Goal: Information Seeking & Learning: Learn about a topic

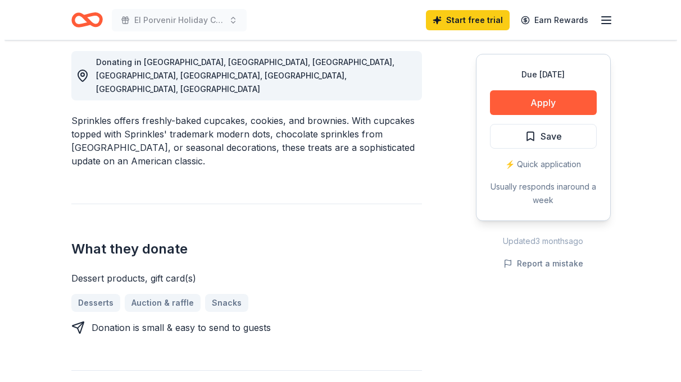
scroll to position [337, 0]
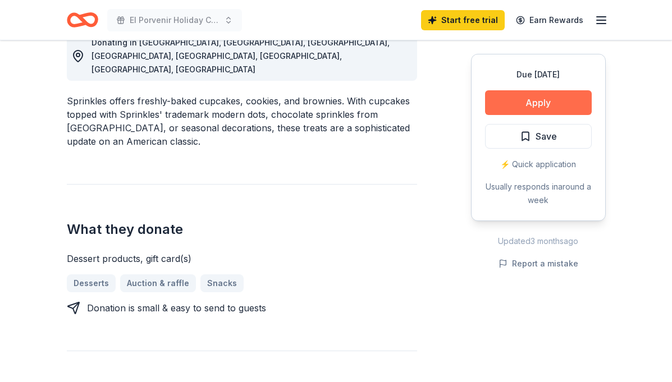
click at [509, 95] on button "Apply" at bounding box center [538, 102] width 107 height 25
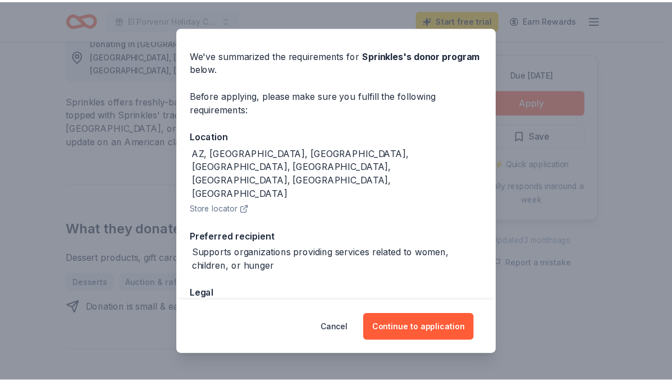
scroll to position [69, 0]
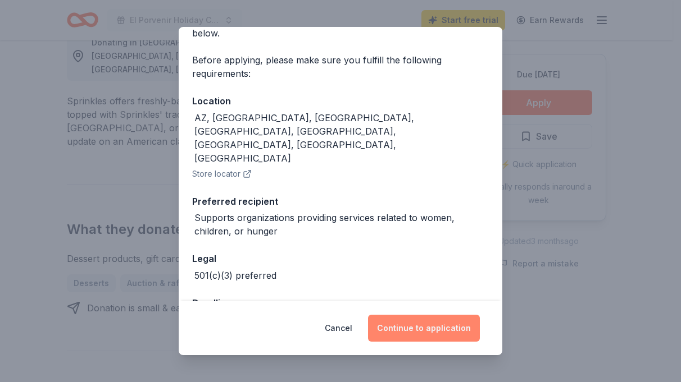
click at [411, 321] on button "Continue to application" at bounding box center [424, 328] width 112 height 27
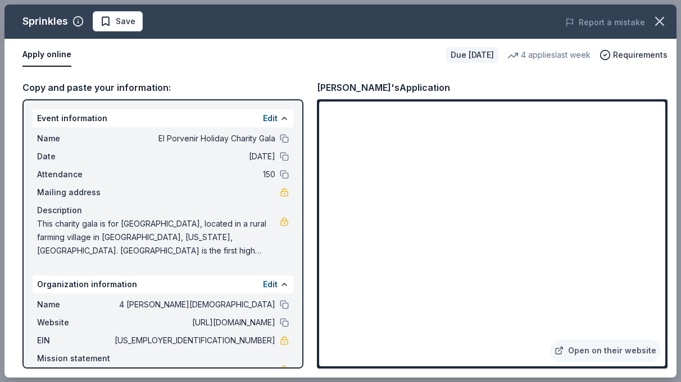
click at [224, 236] on span "This charity gala is for [GEOGRAPHIC_DATA], located in a rural farming village …" at bounding box center [158, 237] width 243 height 40
click at [649, 24] on button "button" at bounding box center [659, 21] width 25 height 25
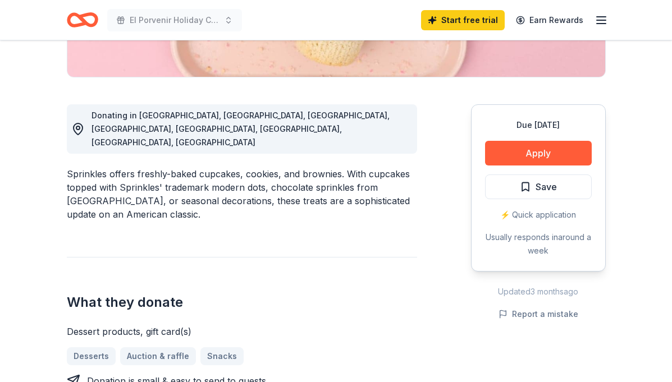
scroll to position [112, 0]
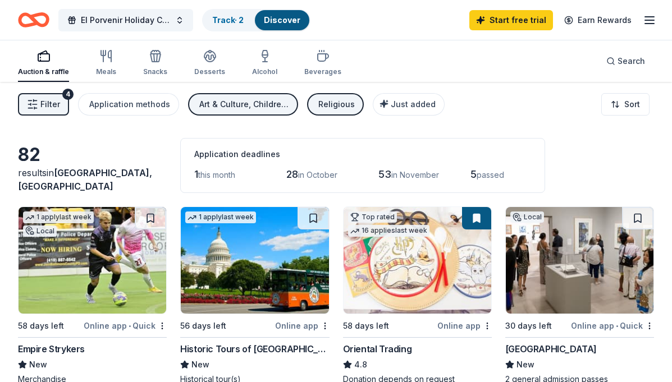
click at [54, 105] on span "Filter" at bounding box center [50, 104] width 20 height 13
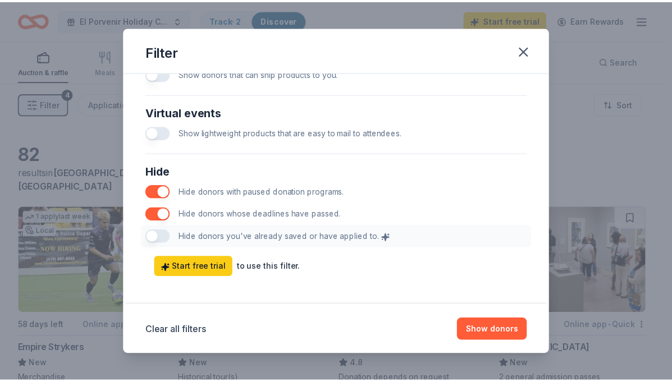
scroll to position [583, 0]
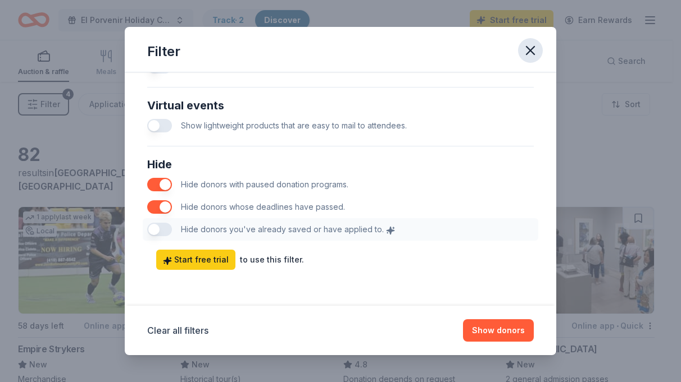
click at [525, 55] on icon "button" at bounding box center [530, 51] width 16 height 16
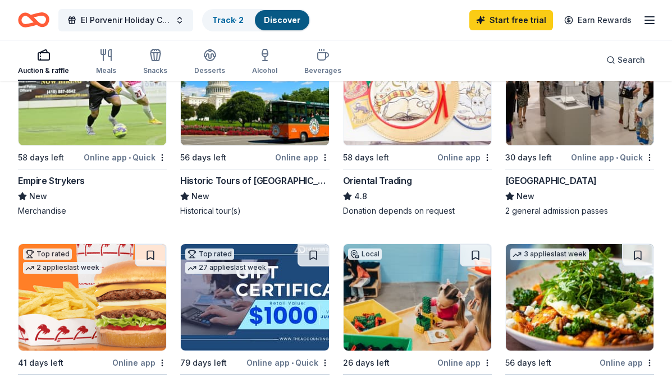
scroll to position [0, 0]
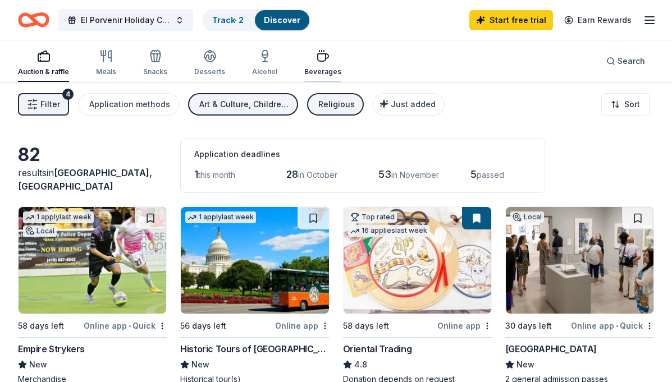
click at [306, 74] on div "Beverages" at bounding box center [322, 71] width 37 height 9
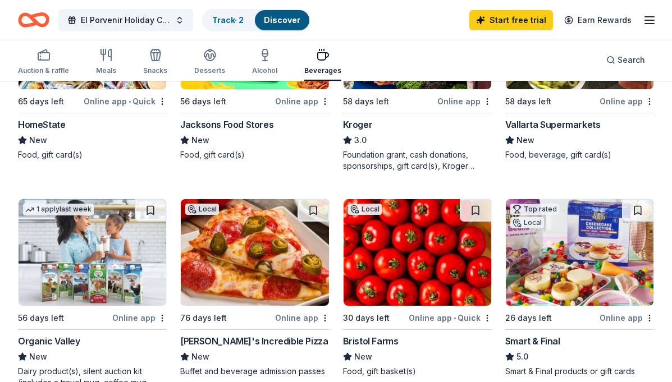
scroll to position [281, 0]
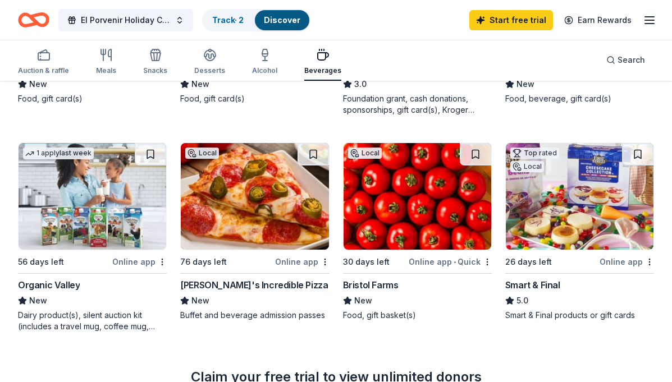
click at [537, 212] on img at bounding box center [580, 196] width 148 height 107
click at [107, 204] on img at bounding box center [93, 196] width 148 height 107
click at [161, 155] on button at bounding box center [150, 154] width 31 height 22
click at [631, 151] on button at bounding box center [637, 154] width 31 height 22
click at [475, 151] on button at bounding box center [475, 154] width 31 height 22
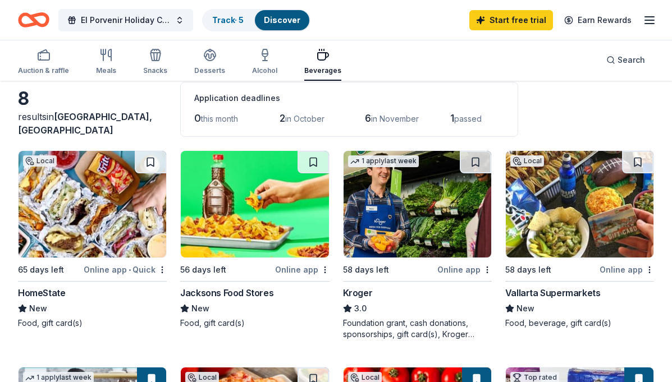
scroll to position [0, 0]
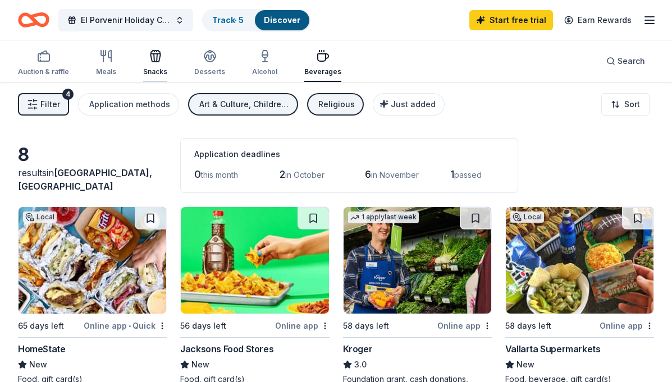
click at [151, 58] on icon "button" at bounding box center [156, 58] width 10 height 8
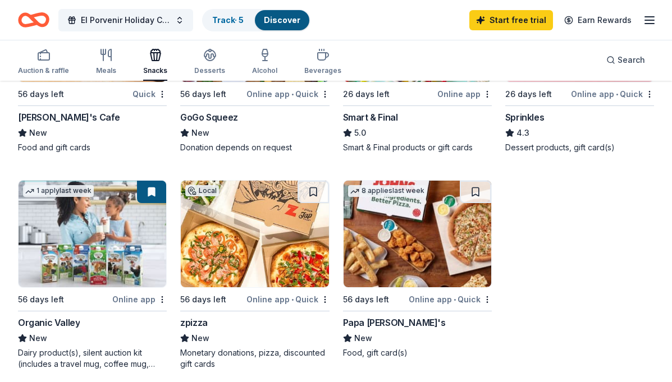
scroll to position [449, 0]
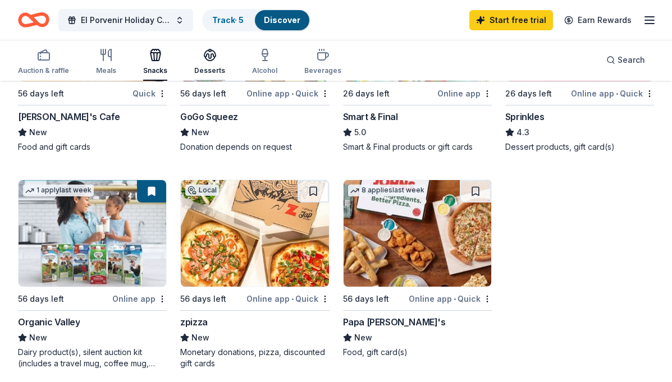
click at [199, 60] on div "button" at bounding box center [209, 54] width 31 height 13
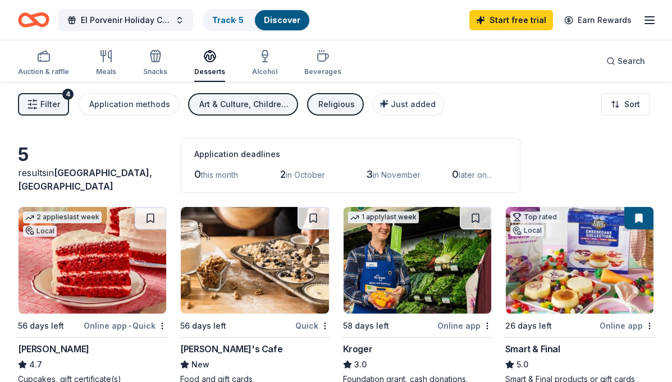
click at [651, 26] on div "Start free trial Earn Rewards" at bounding box center [562, 20] width 187 height 26
click at [653, 20] on line "button" at bounding box center [649, 20] width 9 height 0
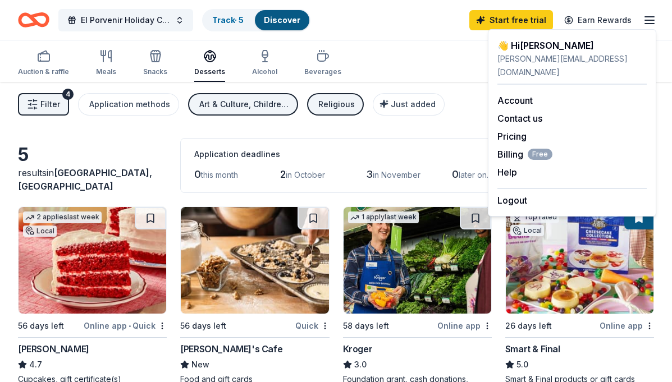
click at [533, 188] on div "Logout" at bounding box center [572, 197] width 149 height 19
click at [508, 194] on button "Logout" at bounding box center [513, 200] width 30 height 13
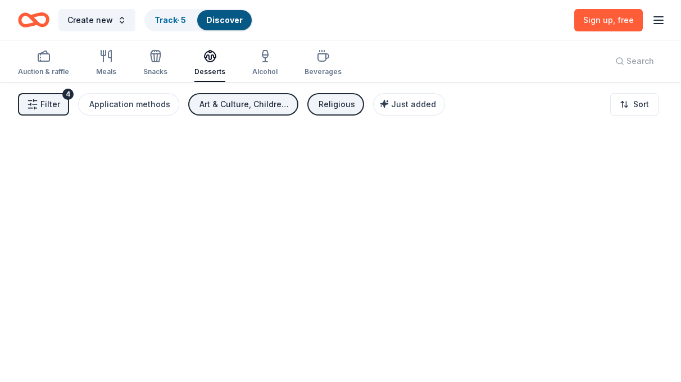
click at [651, 15] on icon "button" at bounding box center [657, 19] width 13 height 13
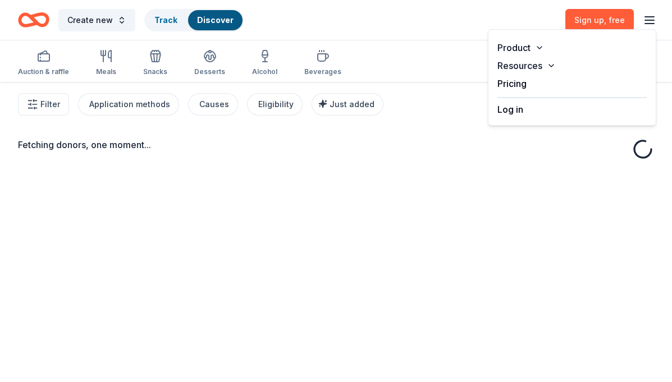
click at [514, 111] on button "Log in" at bounding box center [511, 109] width 26 height 13
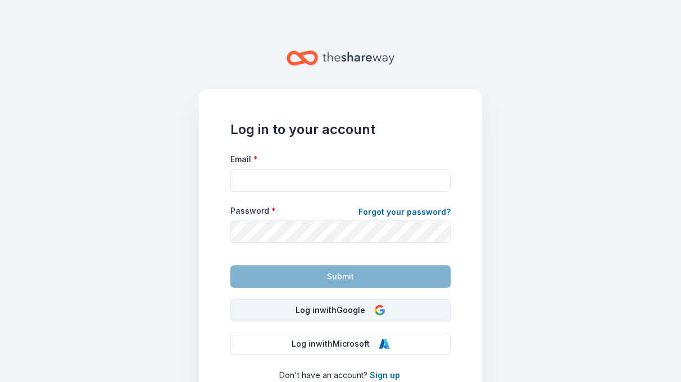
click at [288, 316] on button "Log in with Google" at bounding box center [340, 310] width 220 height 22
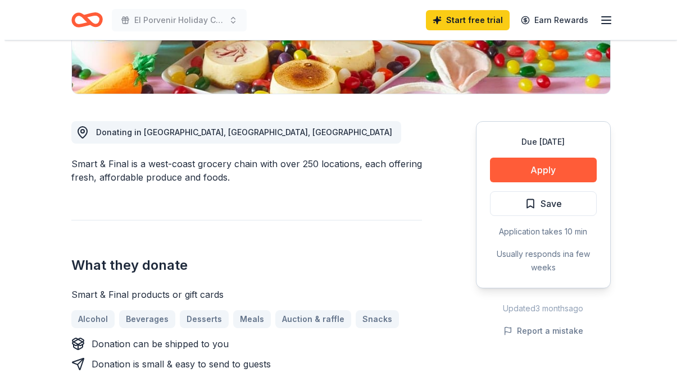
scroll to position [281, 0]
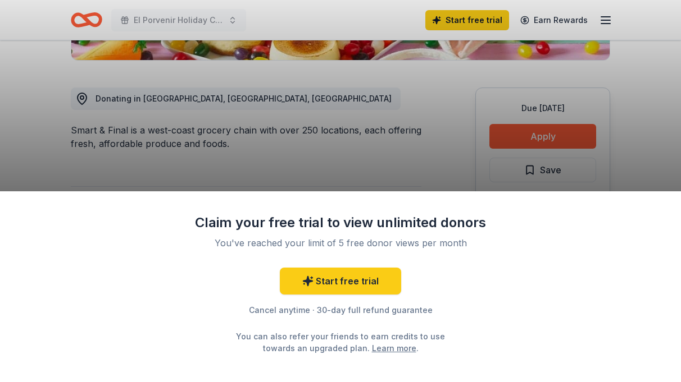
click at [381, 162] on div "Claim your free trial to view unlimited donors You've reached your limit of 5 f…" at bounding box center [340, 191] width 681 height 382
click at [501, 131] on div "Claim your free trial to view unlimited donors You've reached your limit of 5 f…" at bounding box center [340, 191] width 681 height 382
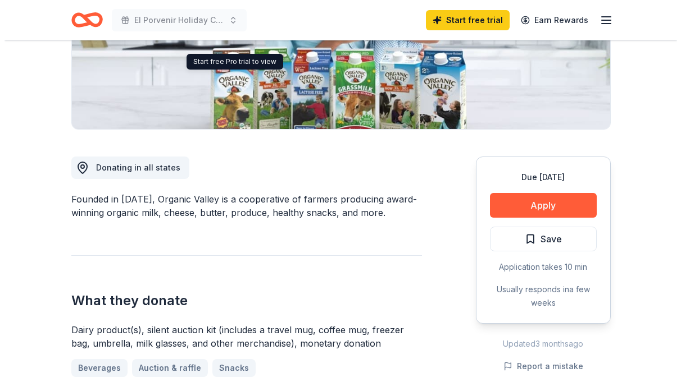
scroll to position [225, 0]
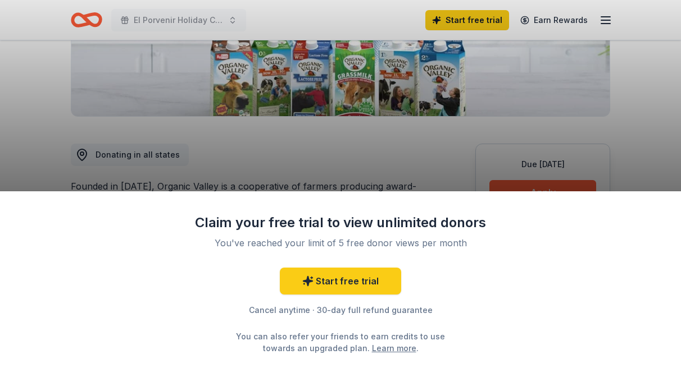
click at [303, 161] on div "Claim your free trial to view unlimited donors You've reached your limit of 5 f…" at bounding box center [340, 191] width 681 height 382
